Goal: Task Accomplishment & Management: Complete application form

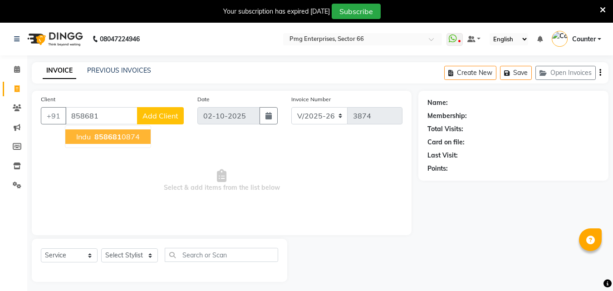
select select "889"
select select "service"
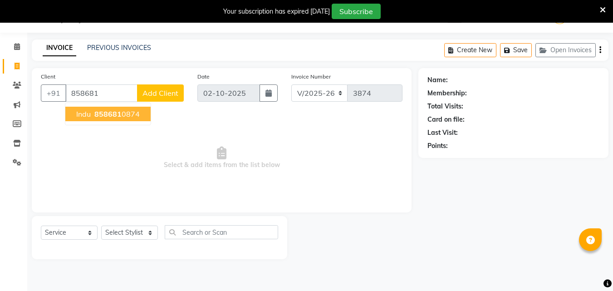
click at [117, 111] on span "858681" at bounding box center [107, 113] width 27 height 9
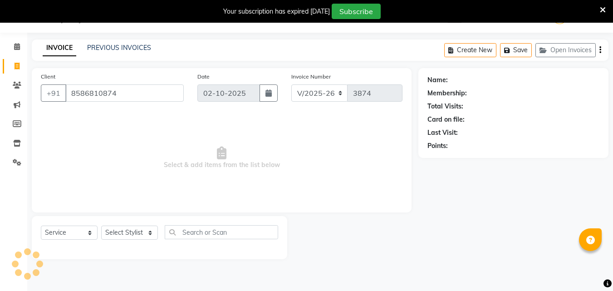
type input "8586810874"
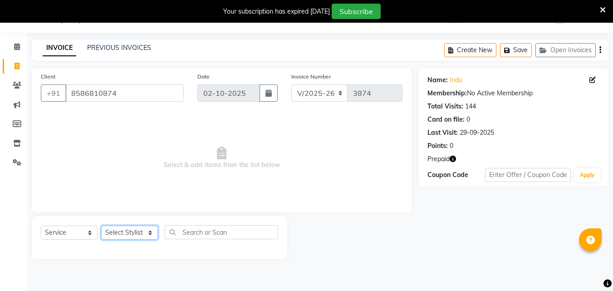
click at [137, 230] on select "Select Stylist [PERSON_NAME] Counter [PERSON_NAME] [PERSON_NAME] [PERSON_NAME] …" at bounding box center [129, 233] width 57 height 14
select select "78814"
click at [101, 226] on select "Select Stylist [PERSON_NAME] Counter [PERSON_NAME] [PERSON_NAME] [PERSON_NAME] …" at bounding box center [129, 233] width 57 height 14
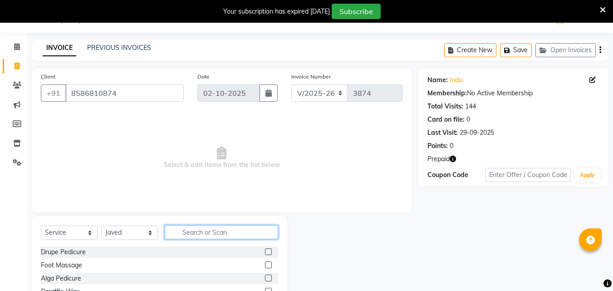
click at [185, 235] on input "text" at bounding box center [222, 232] width 114 height 14
type input "tou"
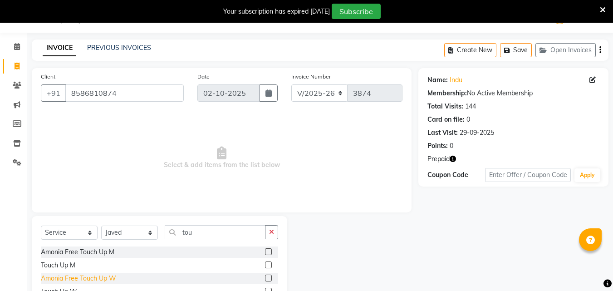
click at [114, 277] on div "Amonia Free Touch Up W" at bounding box center [78, 279] width 75 height 10
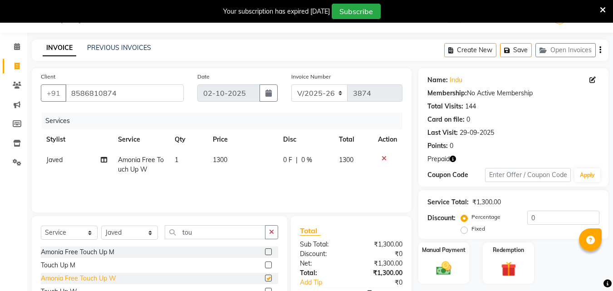
checkbox input "false"
click at [504, 262] on img at bounding box center [508, 269] width 25 height 20
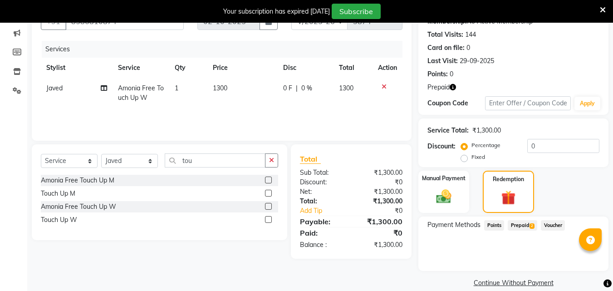
scroll to position [95, 0]
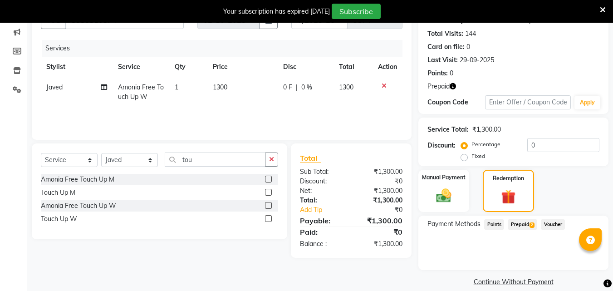
click at [522, 226] on span "Prepaid 2" at bounding box center [523, 224] width 30 height 10
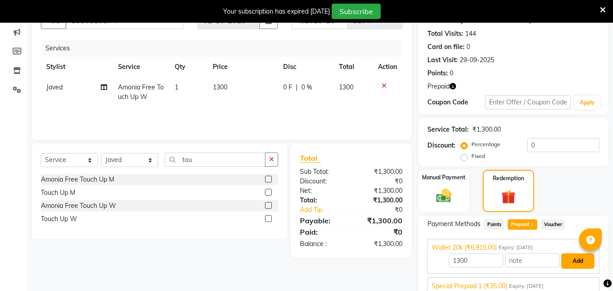
click at [571, 260] on button "Add" at bounding box center [578, 260] width 33 height 15
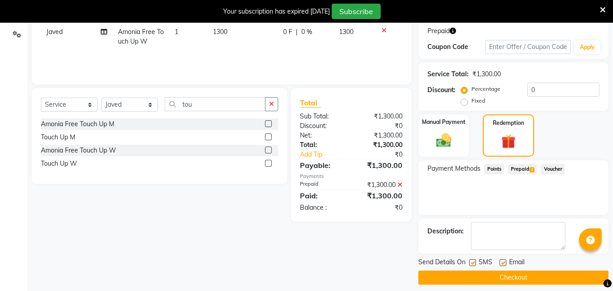
scroll to position [158, 0]
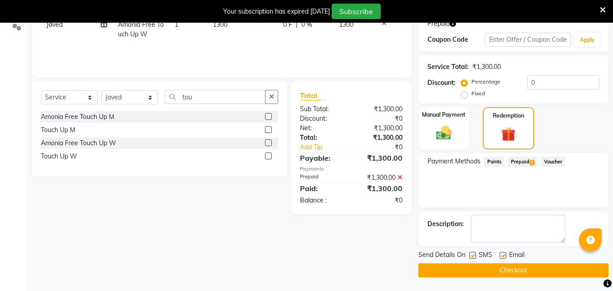
click at [581, 267] on button "Checkout" at bounding box center [514, 270] width 190 height 14
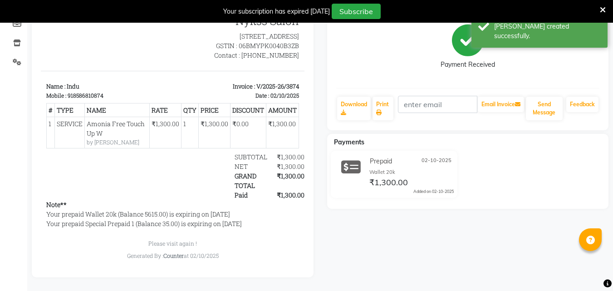
click at [607, 5] on div "Your subscription has expired [DATE] Subscribe" at bounding box center [306, 11] width 613 height 23
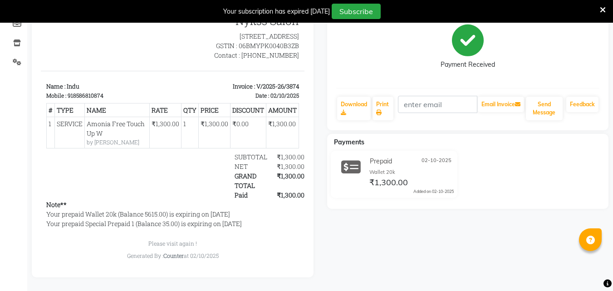
drag, startPoint x: 607, startPoint y: 5, endPoint x: 601, endPoint y: 8, distance: 6.3
click at [601, 8] on div "Your subscription has expired [DATE] Subscribe" at bounding box center [306, 11] width 613 height 23
click at [601, 8] on icon at bounding box center [603, 10] width 6 height 8
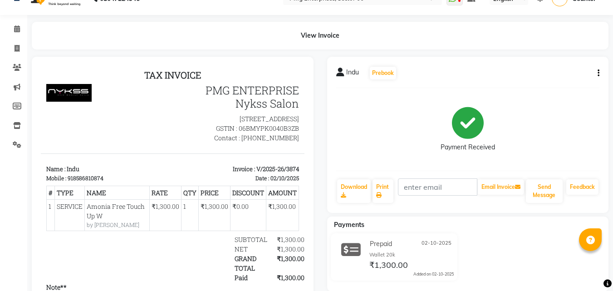
scroll to position [16, 0]
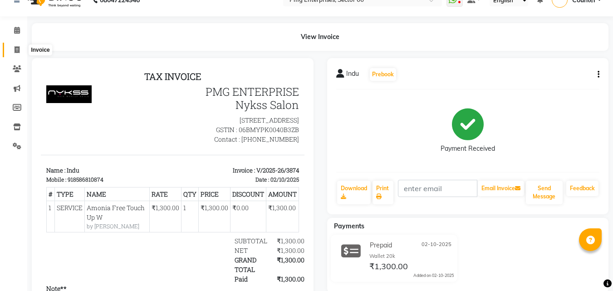
click at [21, 49] on span at bounding box center [17, 50] width 16 height 10
select select "service"
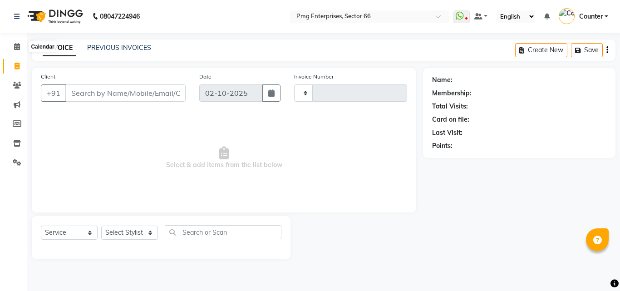
type input "3875"
select select "889"
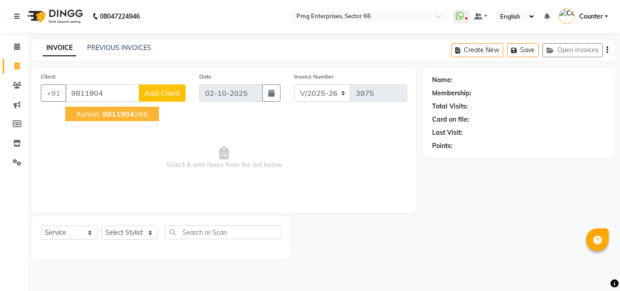
click at [100, 110] on button "Ashish 9811904 266" at bounding box center [112, 114] width 94 height 15
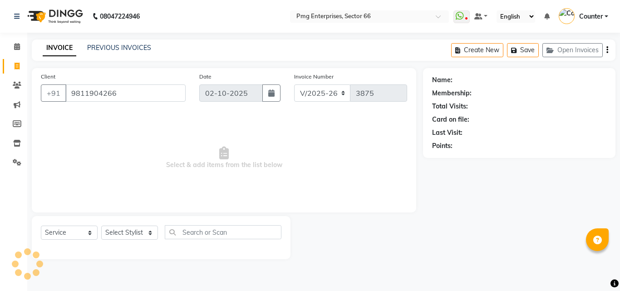
type input "9811904266"
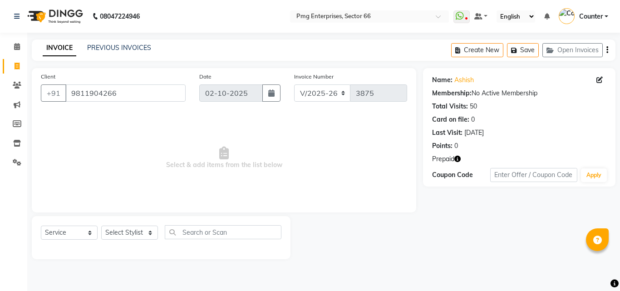
click at [459, 158] on icon "button" at bounding box center [457, 159] width 6 height 6
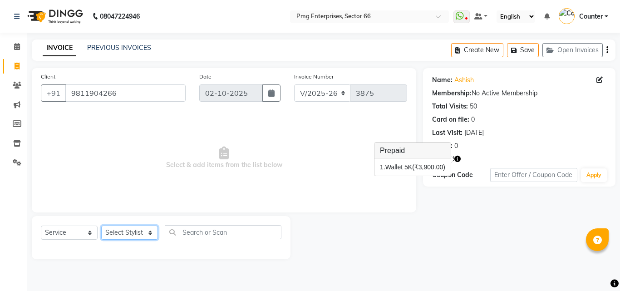
click at [143, 232] on select "Select Stylist [PERSON_NAME] Counter [PERSON_NAME] [PERSON_NAME] [PERSON_NAME] …" at bounding box center [129, 233] width 57 height 14
drag, startPoint x: 143, startPoint y: 232, endPoint x: 129, endPoint y: 236, distance: 13.5
click at [129, 236] on select "Select Stylist [PERSON_NAME] Counter [PERSON_NAME] [PERSON_NAME] [PERSON_NAME] …" at bounding box center [129, 233] width 57 height 14
select select "49466"
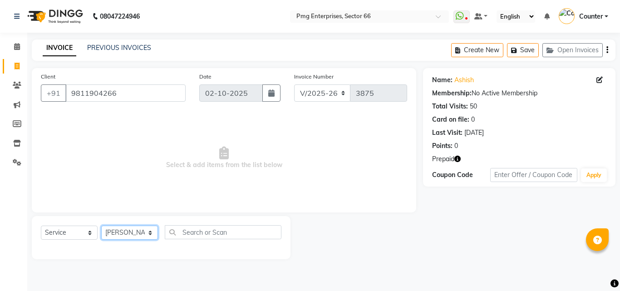
click at [101, 226] on select "Select Stylist [PERSON_NAME] Counter [PERSON_NAME] [PERSON_NAME] [PERSON_NAME] …" at bounding box center [129, 233] width 57 height 14
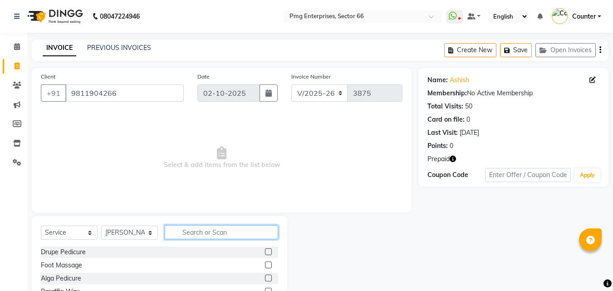
click at [193, 225] on input "text" at bounding box center [222, 232] width 114 height 14
type input "hair"
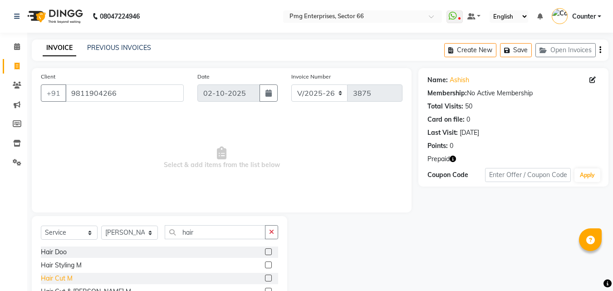
click at [58, 279] on div "Hair Cut M" at bounding box center [57, 279] width 32 height 10
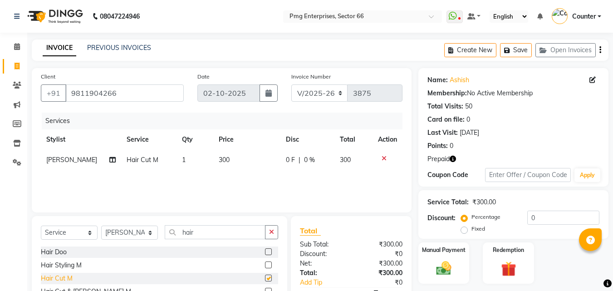
checkbox input "false"
click at [253, 157] on td "300" at bounding box center [246, 160] width 67 height 20
select select "49466"
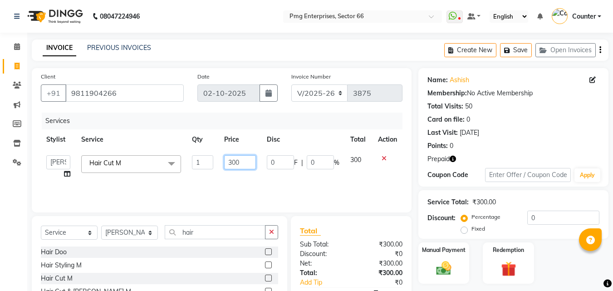
click at [243, 166] on input "300" at bounding box center [239, 162] width 31 height 14
type input "3"
type input "250"
click at [515, 269] on img at bounding box center [508, 269] width 25 height 20
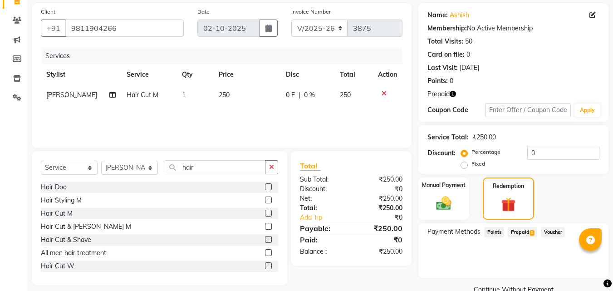
scroll to position [73, 0]
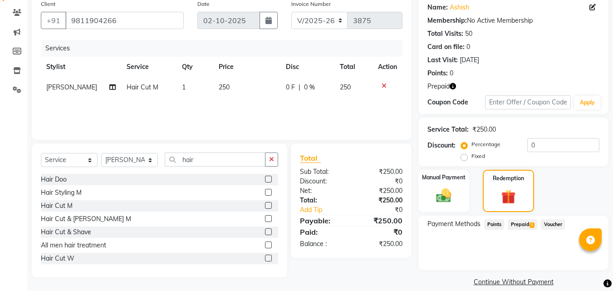
click at [528, 223] on span "Prepaid 1" at bounding box center [523, 224] width 30 height 10
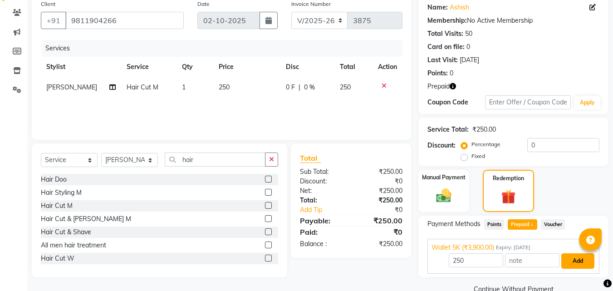
click at [574, 262] on button "Add" at bounding box center [578, 260] width 33 height 15
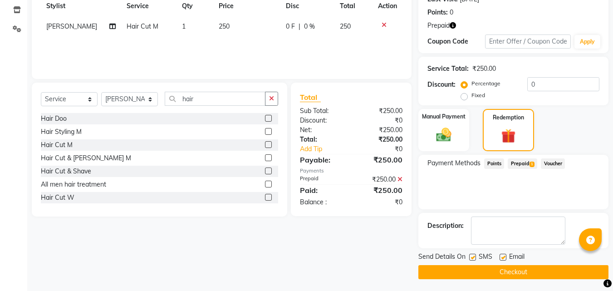
scroll to position [135, 0]
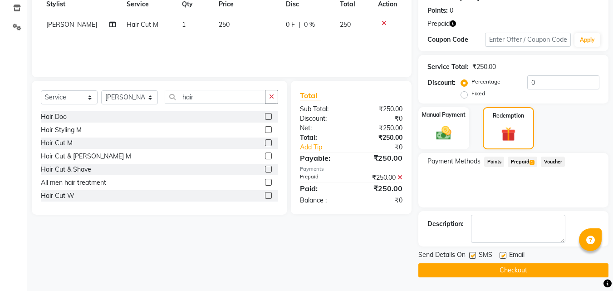
click at [549, 269] on button "Checkout" at bounding box center [514, 270] width 190 height 14
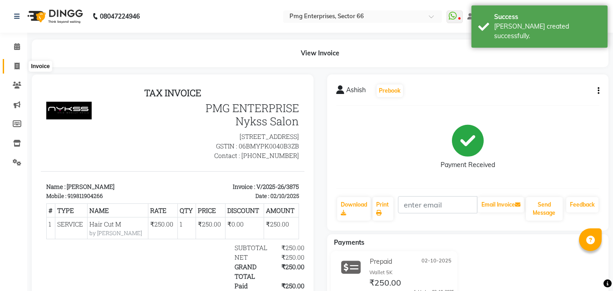
click at [12, 62] on span at bounding box center [17, 66] width 16 height 10
select select "service"
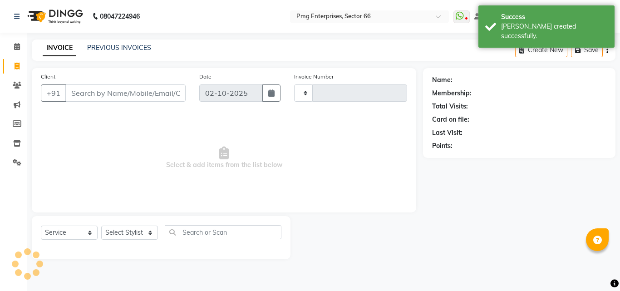
type input "3876"
select select "889"
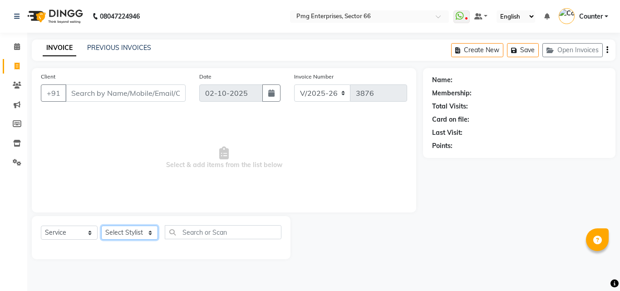
click at [122, 230] on select "Select Stylist [PERSON_NAME] Counter [PERSON_NAME] [PERSON_NAME] [PERSON_NAME] …" at bounding box center [129, 233] width 57 height 14
select select "78814"
click at [101, 226] on select "Select Stylist [PERSON_NAME] Counter [PERSON_NAME] [PERSON_NAME] [PERSON_NAME] …" at bounding box center [129, 233] width 57 height 14
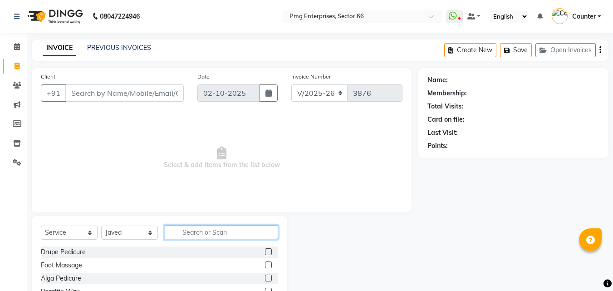
click at [191, 231] on input "text" at bounding box center [222, 232] width 114 height 14
type input "tou"
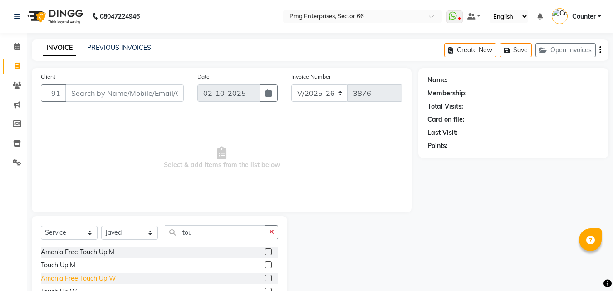
click at [82, 277] on div "Amonia Free Touch Up W" at bounding box center [78, 279] width 75 height 10
checkbox input "false"
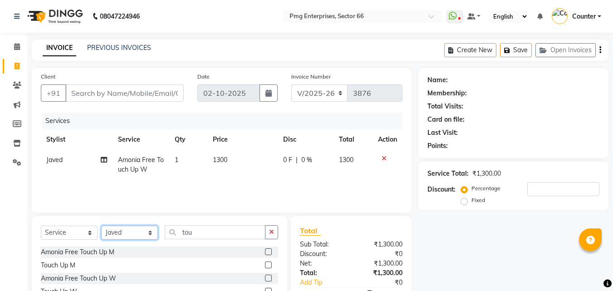
click at [131, 229] on select "Select Stylist [PERSON_NAME] Counter [PERSON_NAME] [PERSON_NAME] [PERSON_NAME] …" at bounding box center [129, 233] width 57 height 14
select select "14602"
click at [101, 226] on select "Select Stylist [PERSON_NAME] Counter [PERSON_NAME] [PERSON_NAME] [PERSON_NAME] …" at bounding box center [129, 233] width 57 height 14
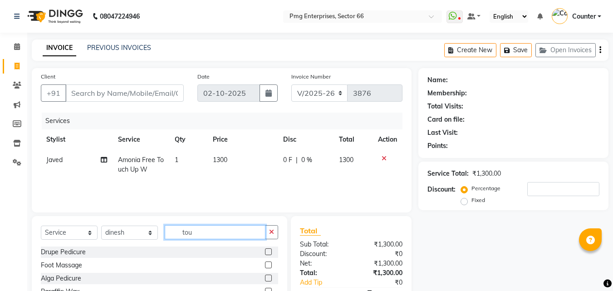
click at [195, 229] on input "tou" at bounding box center [215, 232] width 101 height 14
type input "t"
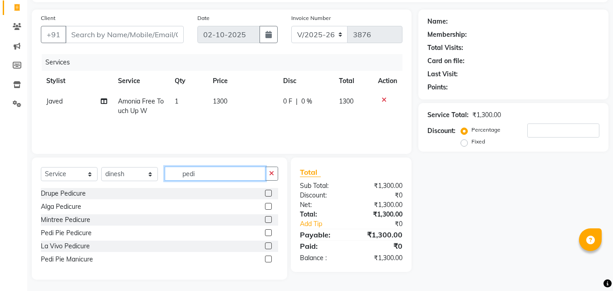
scroll to position [61, 0]
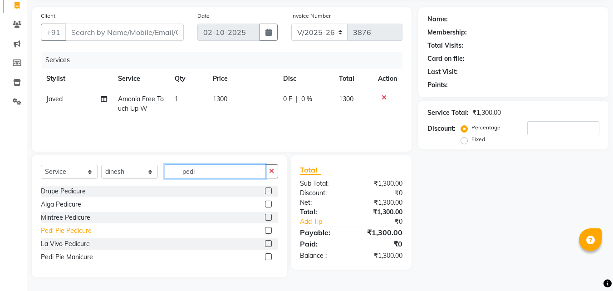
type input "pedi"
click at [72, 227] on div "Pedi Pie Pedicure" at bounding box center [66, 231] width 51 height 10
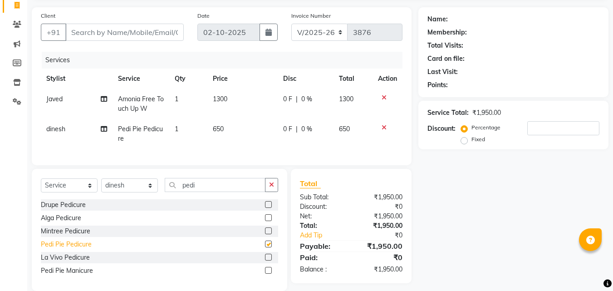
checkbox input "false"
click at [130, 192] on select "Select Stylist [PERSON_NAME] Counter [PERSON_NAME] [PERSON_NAME] [PERSON_NAME] …" at bounding box center [129, 185] width 57 height 14
select select "20825"
click at [101, 185] on select "Select Stylist [PERSON_NAME] Counter [PERSON_NAME] [PERSON_NAME] [PERSON_NAME] …" at bounding box center [129, 185] width 57 height 14
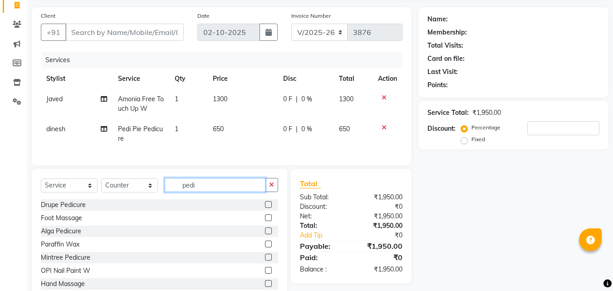
click at [210, 188] on input "pedi" at bounding box center [215, 185] width 101 height 14
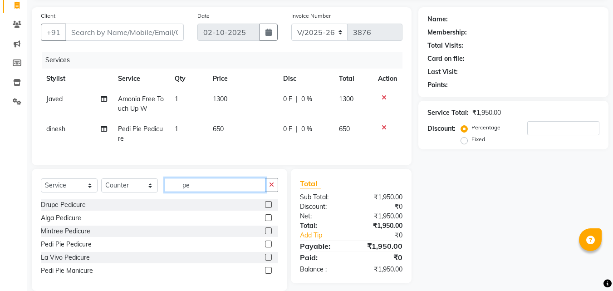
type input "p"
type input "ey"
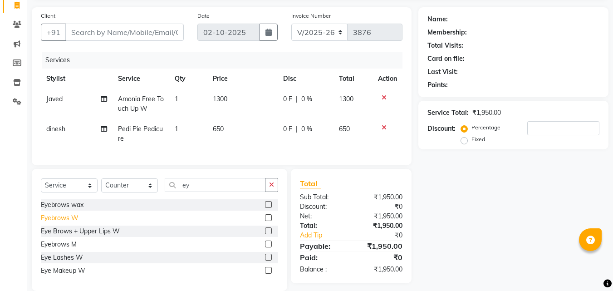
click at [74, 223] on div "Eyebrows W" at bounding box center [60, 218] width 38 height 10
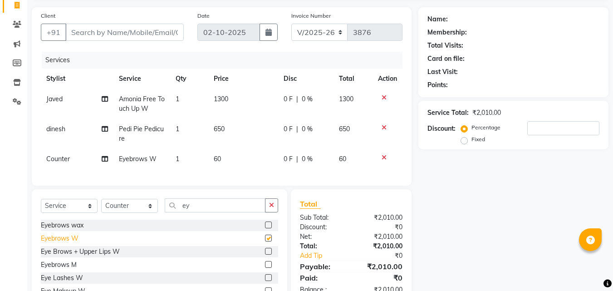
checkbox input "false"
click at [113, 35] on input "Client" at bounding box center [124, 32] width 119 height 17
click at [248, 126] on td "650" at bounding box center [243, 134] width 70 height 30
select select "14602"
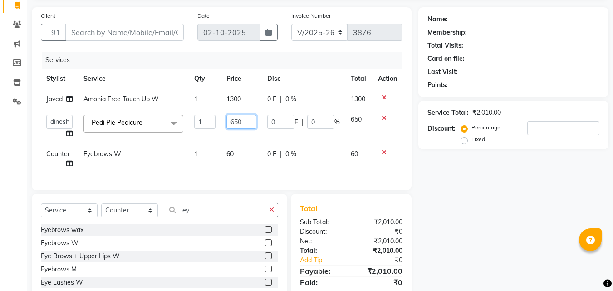
click at [250, 121] on input "650" at bounding box center [242, 122] width 30 height 14
click at [170, 33] on input "Client" at bounding box center [124, 32] width 119 height 17
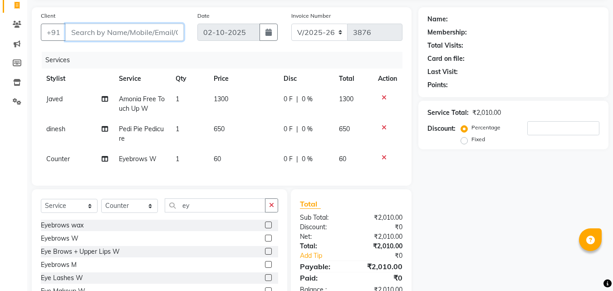
type input "9"
type input "0"
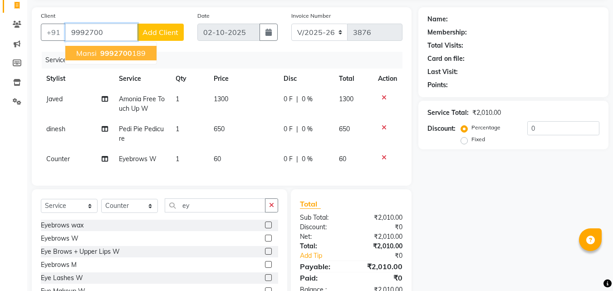
click at [114, 48] on button "[PERSON_NAME] 9992700 189" at bounding box center [110, 53] width 91 height 15
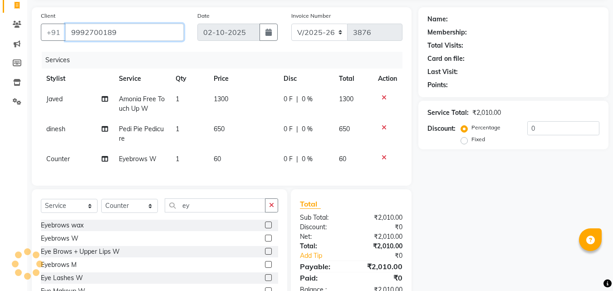
type input "9992700189"
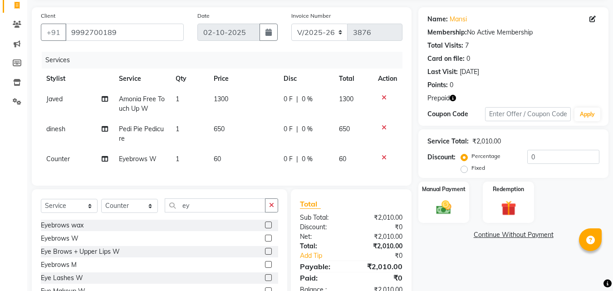
click at [454, 98] on icon "button" at bounding box center [453, 98] width 6 height 6
click at [238, 126] on td "650" at bounding box center [243, 134] width 70 height 30
select select "14602"
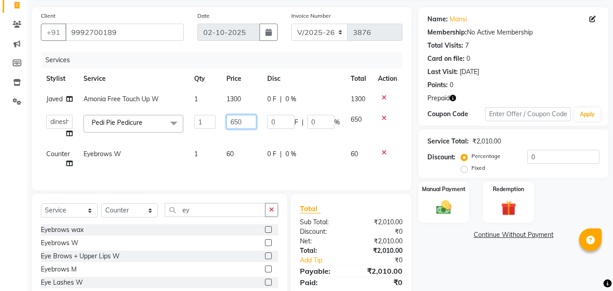
click at [243, 123] on input "650" at bounding box center [242, 122] width 30 height 14
type input "6"
type input "500"
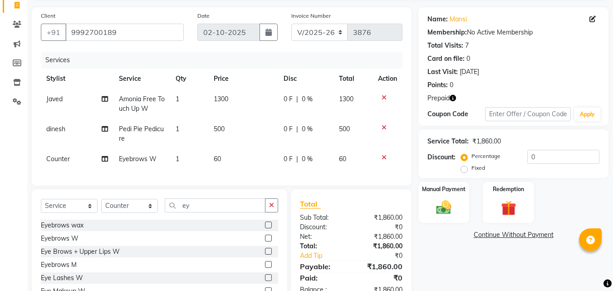
click at [243, 96] on td "1300" at bounding box center [243, 104] width 70 height 30
select select "78814"
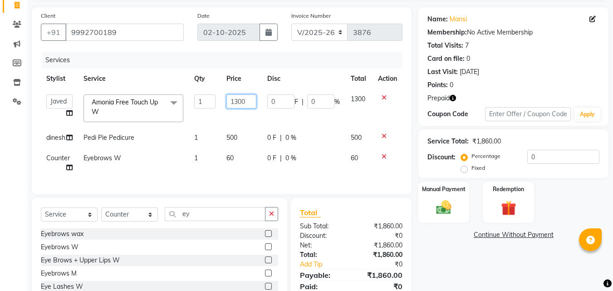
click at [247, 99] on input "1300" at bounding box center [242, 101] width 30 height 14
type input "1"
type input "1100"
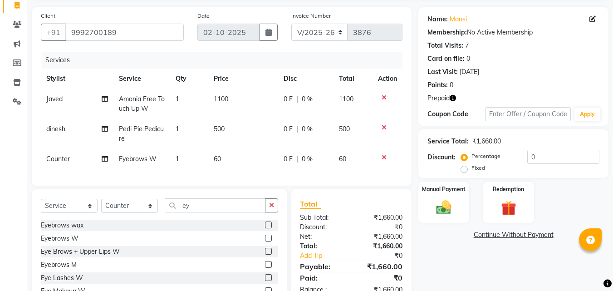
click at [391, 147] on td at bounding box center [388, 134] width 30 height 30
click at [511, 209] on img at bounding box center [508, 208] width 25 height 20
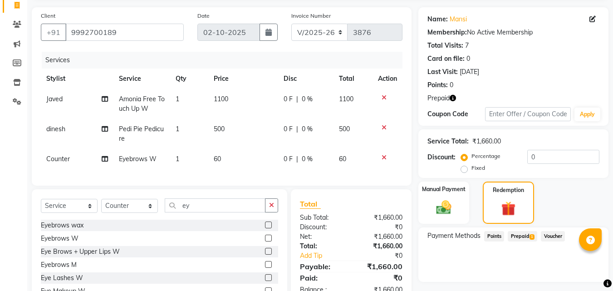
click at [525, 235] on span "Prepaid 1" at bounding box center [523, 236] width 30 height 10
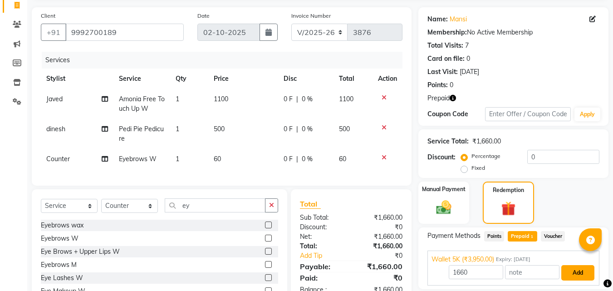
click at [577, 270] on button "Add" at bounding box center [578, 272] width 33 height 15
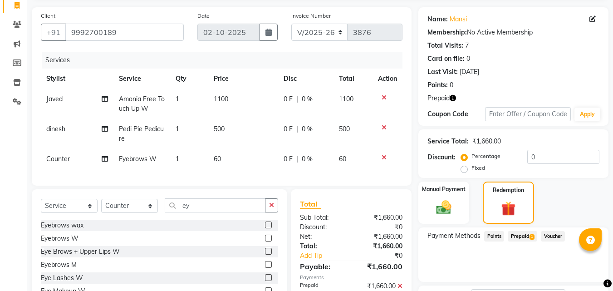
click at [577, 270] on div "Payment Methods Points Prepaid 1 Voucher" at bounding box center [514, 254] width 190 height 54
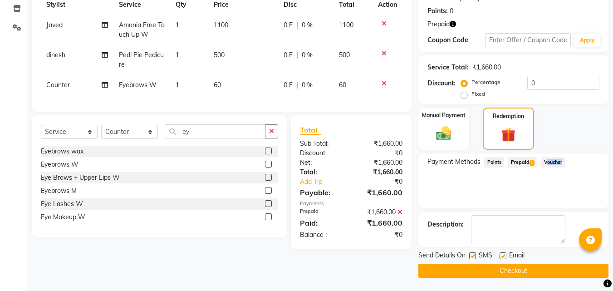
scroll to position [135, 0]
click at [562, 272] on button "Checkout" at bounding box center [514, 270] width 190 height 14
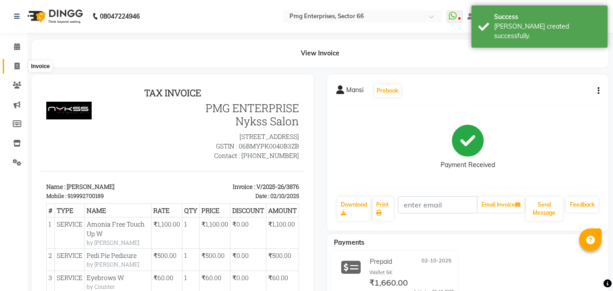
click at [15, 64] on icon at bounding box center [17, 66] width 5 height 7
select select "service"
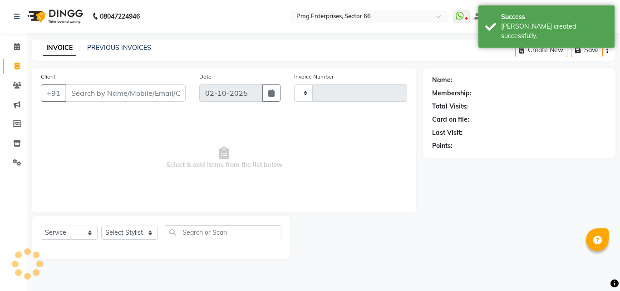
type input "3877"
select select "889"
click at [15, 64] on icon at bounding box center [17, 66] width 5 height 7
select select "889"
select select "service"
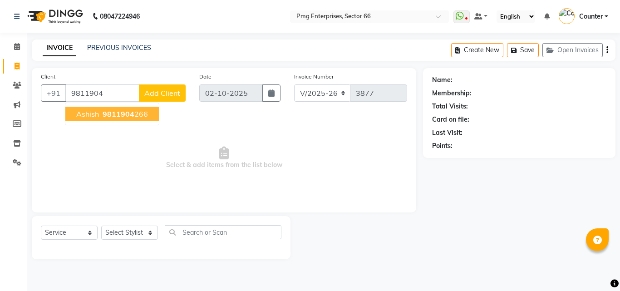
click at [108, 114] on span "9811904" at bounding box center [119, 113] width 32 height 9
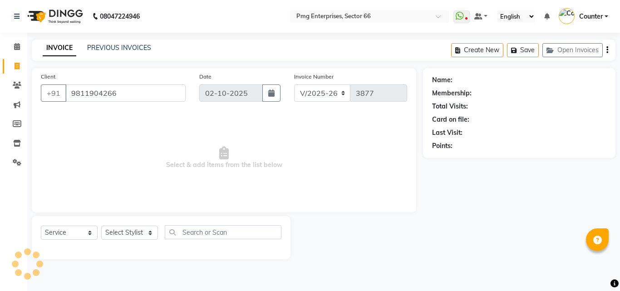
type input "9811904266"
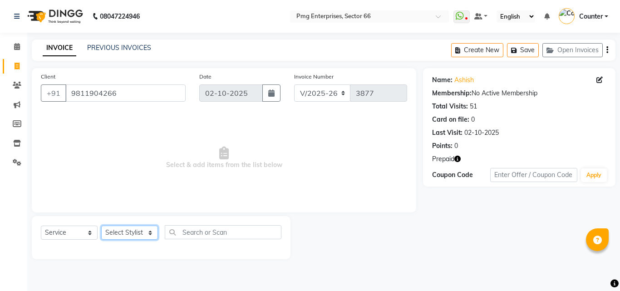
click at [128, 234] on select "Select Stylist [PERSON_NAME] Counter [PERSON_NAME] [PERSON_NAME] [PERSON_NAME] …" at bounding box center [129, 233] width 57 height 14
select select "78814"
click at [101, 226] on select "Select Stylist [PERSON_NAME] Counter [PERSON_NAME] [PERSON_NAME] [PERSON_NAME] …" at bounding box center [129, 233] width 57 height 14
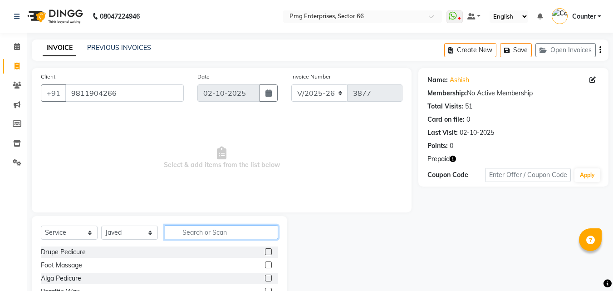
click at [187, 233] on input "text" at bounding box center [222, 232] width 114 height 14
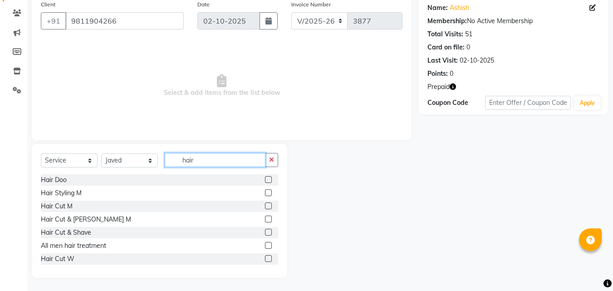
type input "hair"
click at [265, 259] on label at bounding box center [268, 258] width 7 height 7
click at [265, 259] on input "checkbox" at bounding box center [268, 259] width 6 height 6
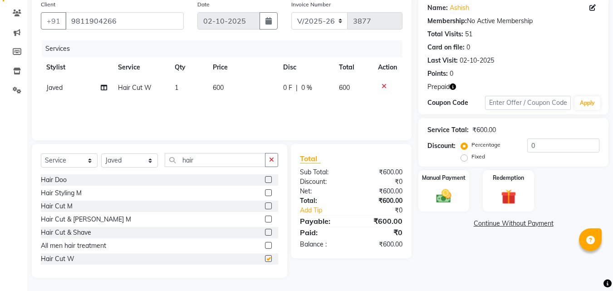
checkbox input "false"
click at [204, 157] on input "hair" at bounding box center [215, 160] width 101 height 14
type input "h"
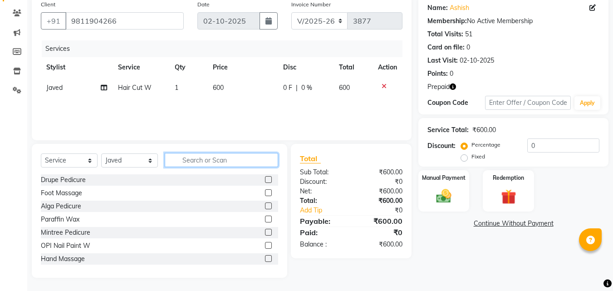
type input "d"
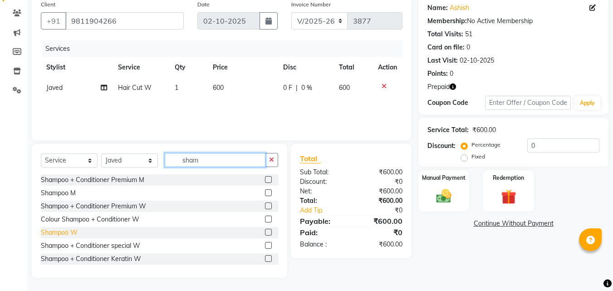
type input "sham"
click at [68, 233] on div "Shampoo W" at bounding box center [59, 233] width 37 height 10
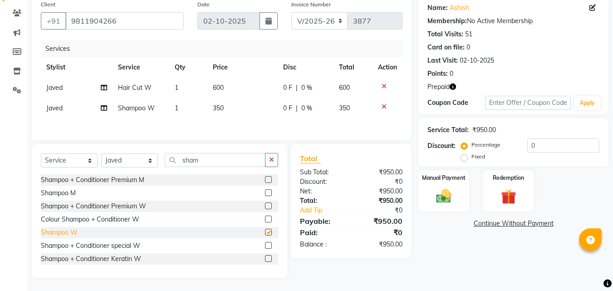
checkbox input "false"
click at [122, 163] on select "Select Stylist [PERSON_NAME] Counter [PERSON_NAME] [PERSON_NAME] [PERSON_NAME] …" at bounding box center [129, 160] width 57 height 14
select select "20825"
click at [101, 155] on select "Select Stylist [PERSON_NAME] Counter [PERSON_NAME] [PERSON_NAME] [PERSON_NAME] …" at bounding box center [129, 160] width 57 height 14
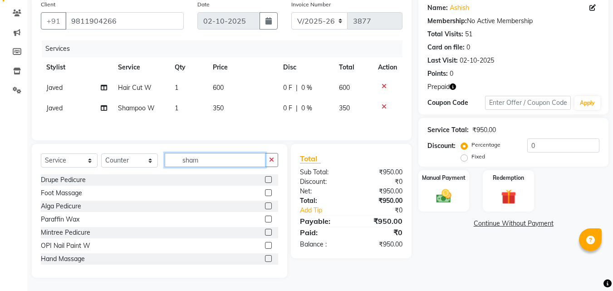
click at [205, 159] on input "sham" at bounding box center [215, 160] width 101 height 14
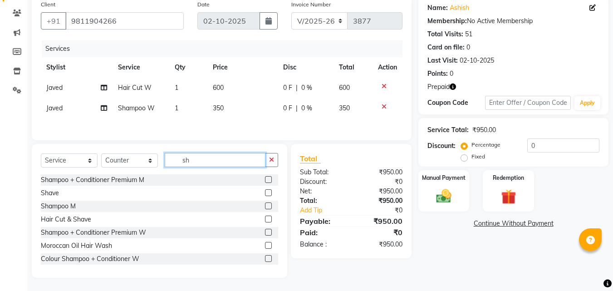
type input "s"
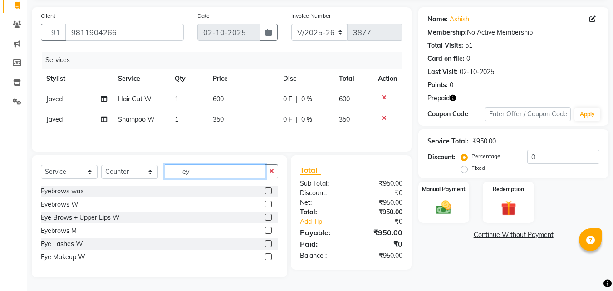
scroll to position [62, 0]
type input "ey"
click at [114, 217] on div "Eye Brows + Upper Lips W" at bounding box center [80, 218] width 79 height 10
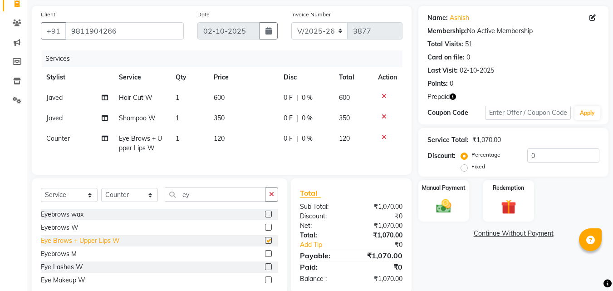
checkbox input "false"
click at [241, 119] on td "350" at bounding box center [243, 118] width 70 height 20
select select "78814"
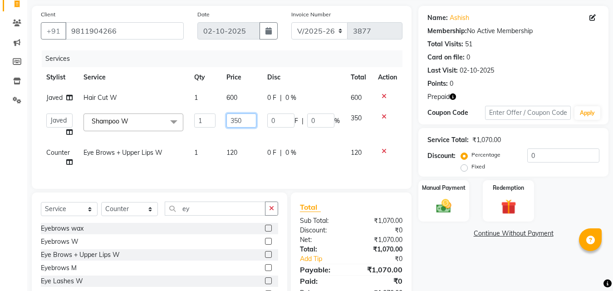
click at [246, 119] on input "350" at bounding box center [242, 121] width 30 height 14
type input "3"
type input "300"
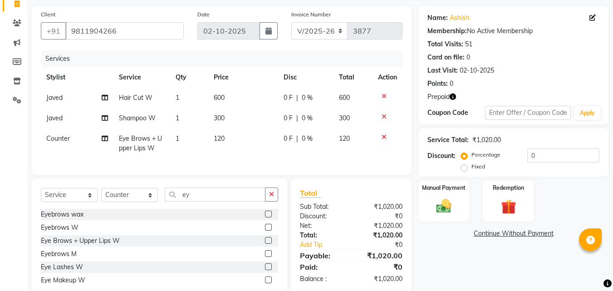
click at [456, 225] on div "Name: Ashish Membership: No Active Membership Total Visits: 51 Card on file: 0 …" at bounding box center [517, 153] width 197 height 295
click at [500, 211] on img at bounding box center [508, 207] width 25 height 20
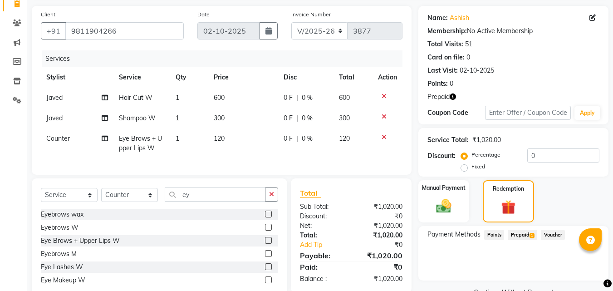
click at [517, 235] on span "Prepaid 1" at bounding box center [523, 235] width 30 height 10
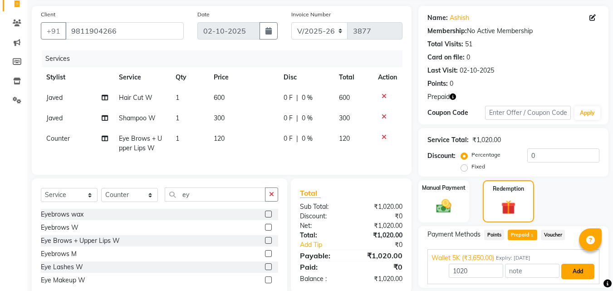
click at [583, 272] on button "Add" at bounding box center [578, 271] width 33 height 15
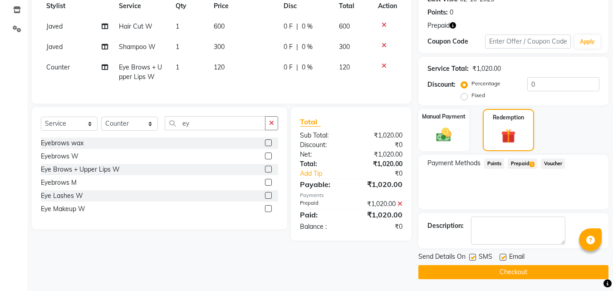
scroll to position [135, 0]
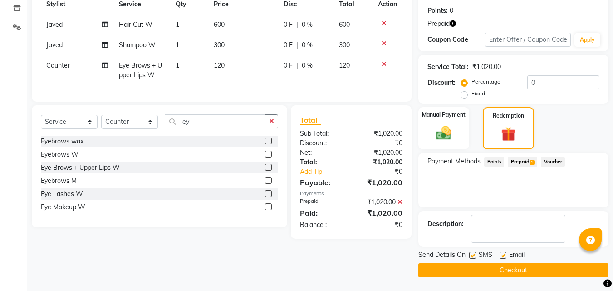
click at [577, 272] on button "Checkout" at bounding box center [514, 270] width 190 height 14
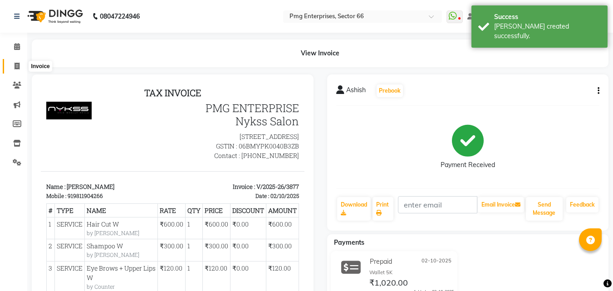
click at [18, 64] on icon at bounding box center [17, 66] width 5 height 7
select select "service"
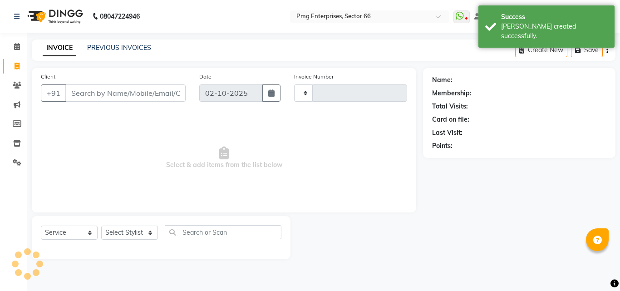
type input "3878"
select select "889"
